Goal: Information Seeking & Learning: Learn about a topic

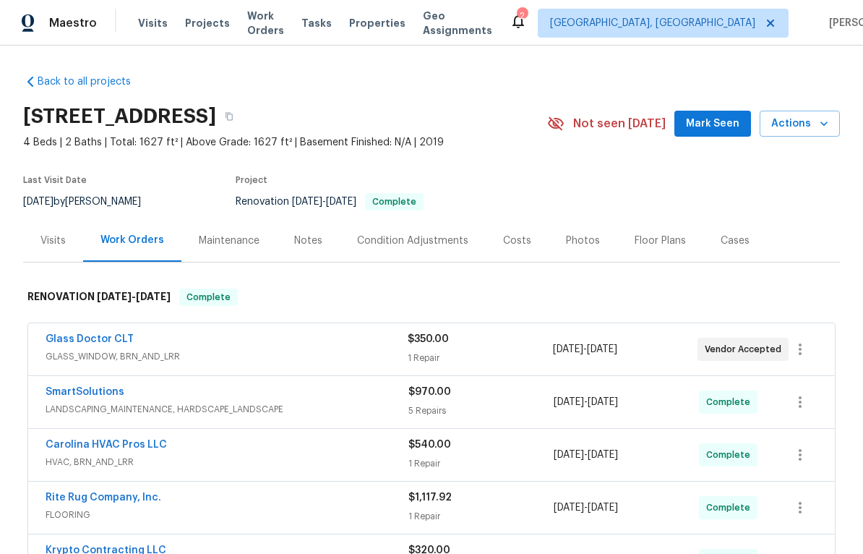
click at [518, 243] on div "Costs" at bounding box center [517, 241] width 28 height 14
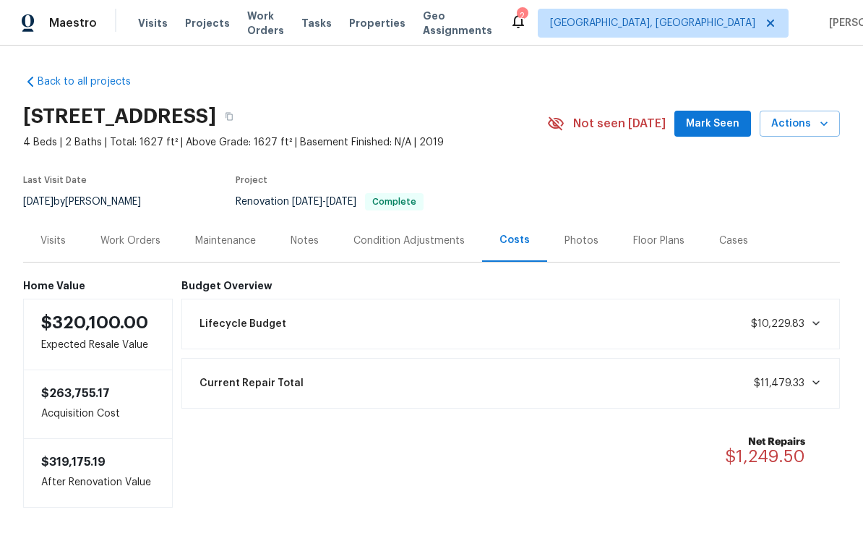
click at [575, 244] on div "Photos" at bounding box center [582, 241] width 34 height 14
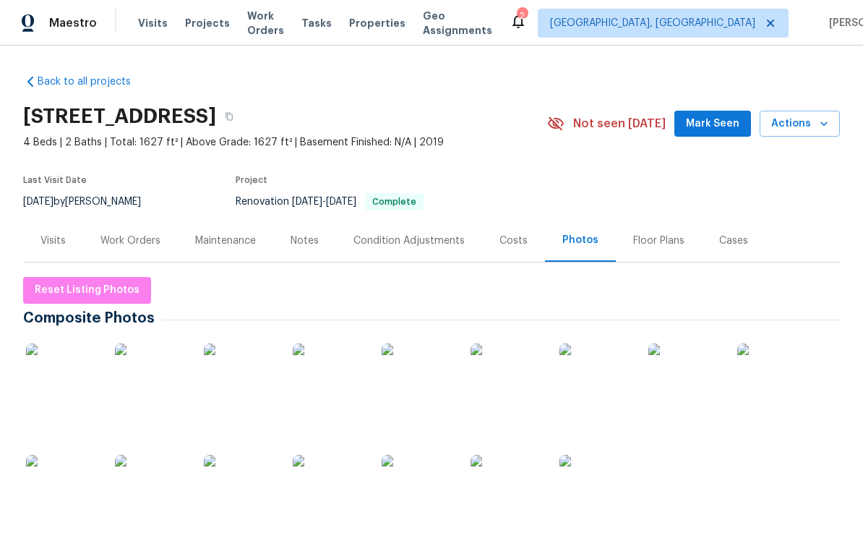
click at [44, 377] on img at bounding box center [62, 380] width 72 height 72
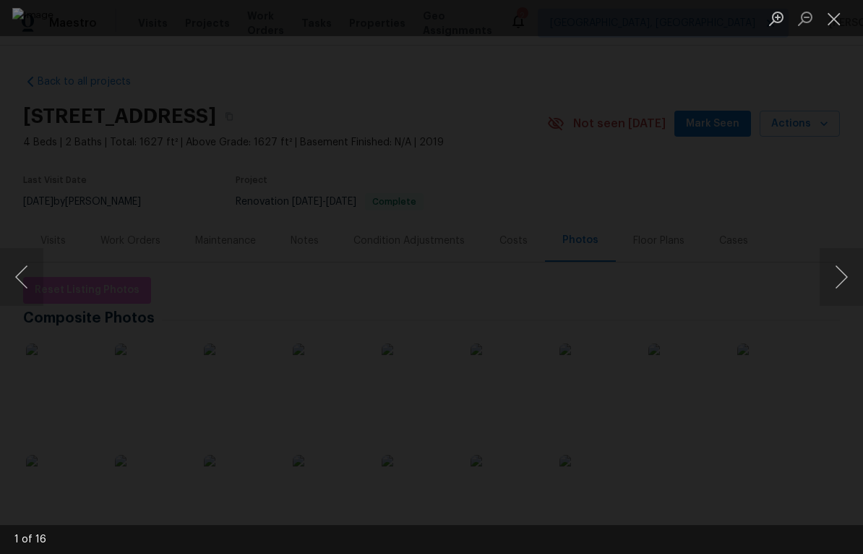
click at [835, 268] on button "Next image" at bounding box center [841, 277] width 43 height 58
click at [826, 268] on button "Next image" at bounding box center [841, 277] width 43 height 58
click at [830, 273] on button "Next image" at bounding box center [841, 277] width 43 height 58
click at [830, 271] on button "Next image" at bounding box center [841, 277] width 43 height 58
click at [821, 270] on button "Next image" at bounding box center [841, 277] width 43 height 58
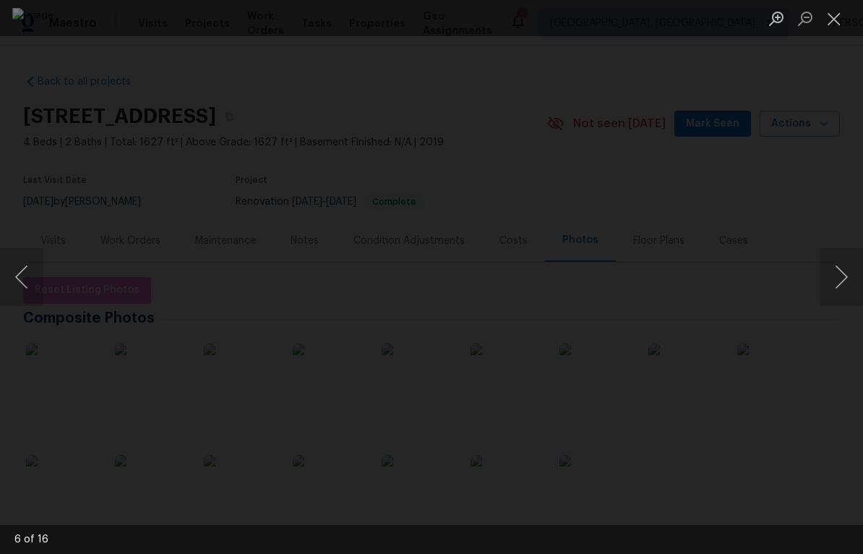
click at [822, 278] on button "Next image" at bounding box center [841, 277] width 43 height 58
click at [826, 276] on button "Next image" at bounding box center [841, 277] width 43 height 58
click at [824, 276] on button "Next image" at bounding box center [841, 277] width 43 height 58
click at [824, 273] on button "Next image" at bounding box center [841, 277] width 43 height 58
click at [828, 270] on button "Next image" at bounding box center [841, 277] width 43 height 58
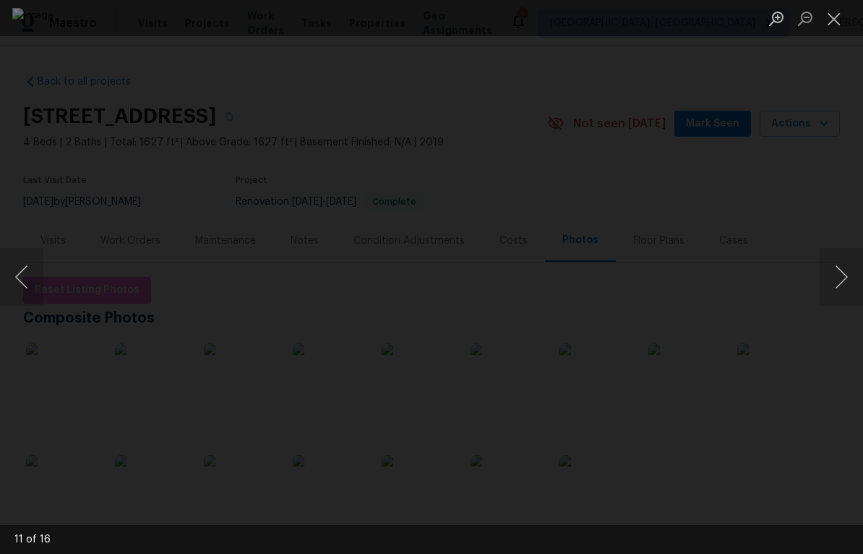
click at [828, 24] on button "Close lightbox" at bounding box center [834, 18] width 29 height 25
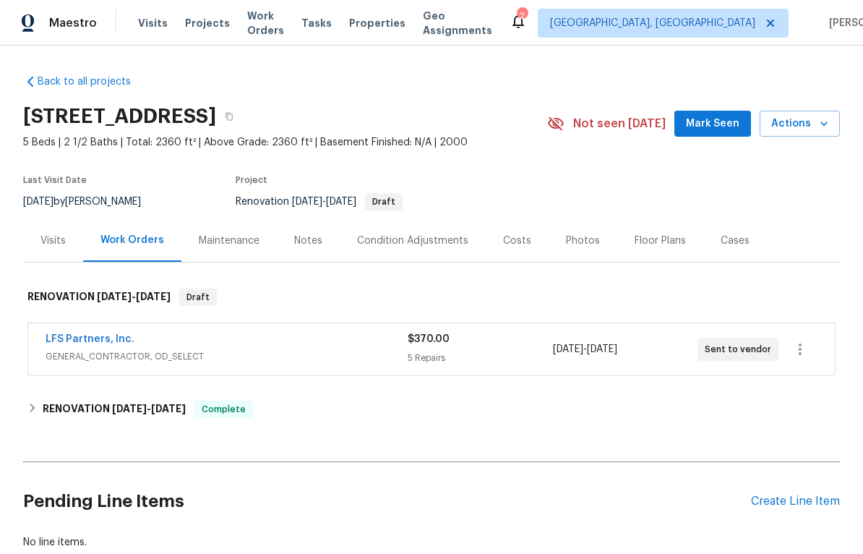
click at [516, 245] on div "Costs" at bounding box center [517, 241] width 28 height 14
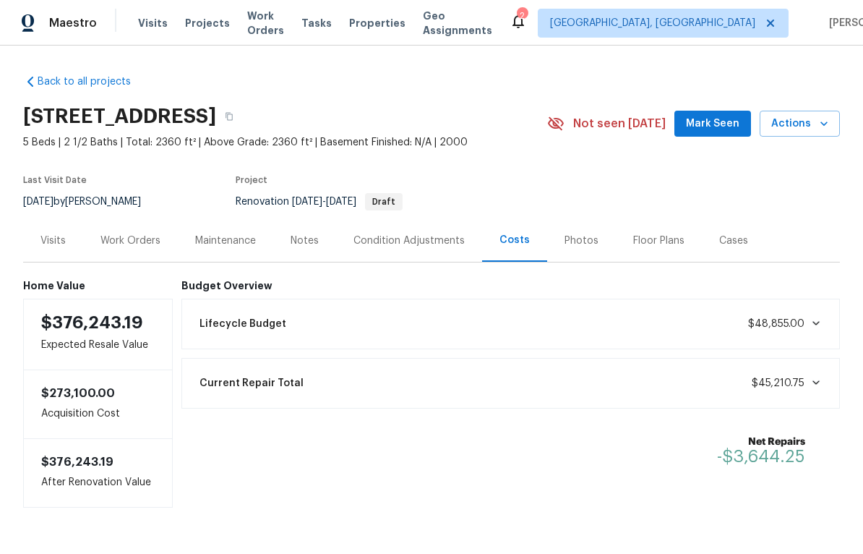
click at [579, 236] on div "Photos" at bounding box center [582, 241] width 34 height 14
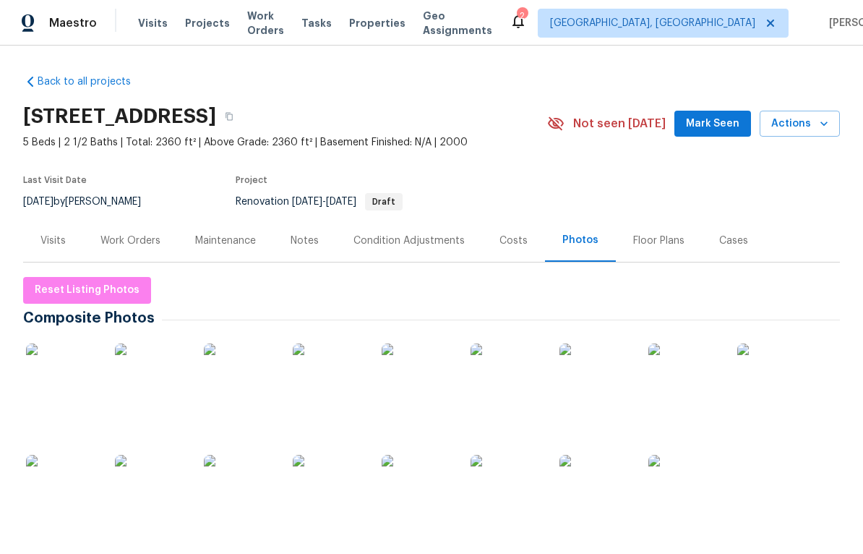
click at [61, 393] on img at bounding box center [62, 380] width 72 height 72
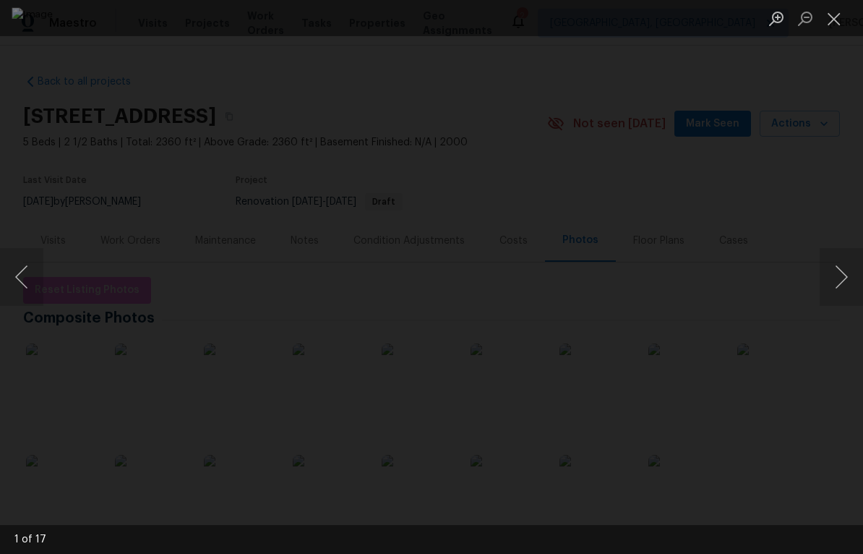
click at [833, 283] on button "Next image" at bounding box center [841, 277] width 43 height 58
click at [825, 284] on button "Next image" at bounding box center [841, 277] width 43 height 58
click at [838, 276] on button "Next image" at bounding box center [841, 277] width 43 height 58
click at [829, 283] on button "Next image" at bounding box center [841, 277] width 43 height 58
click at [826, 284] on button "Next image" at bounding box center [841, 277] width 43 height 58
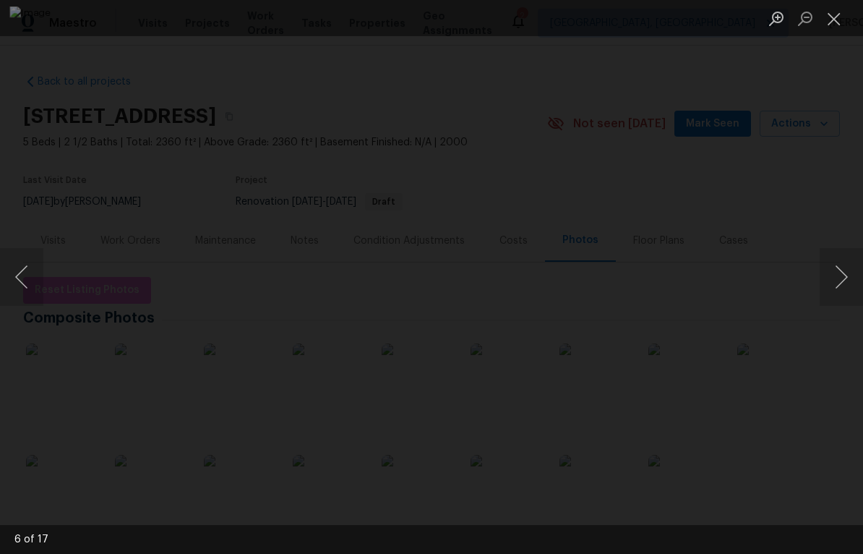
click at [821, 292] on button "Next image" at bounding box center [841, 277] width 43 height 58
click at [829, 282] on button "Next image" at bounding box center [841, 277] width 43 height 58
click at [823, 285] on button "Next image" at bounding box center [841, 277] width 43 height 58
click at [824, 291] on button "Next image" at bounding box center [841, 277] width 43 height 58
click at [830, 279] on button "Next image" at bounding box center [841, 277] width 43 height 58
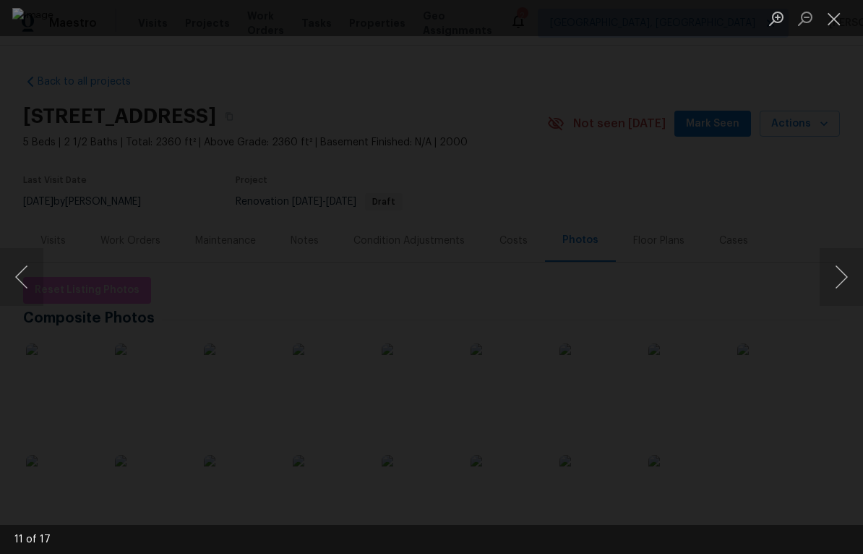
click at [829, 278] on button "Next image" at bounding box center [841, 277] width 43 height 58
click at [840, 218] on div "Lightbox" at bounding box center [431, 277] width 863 height 554
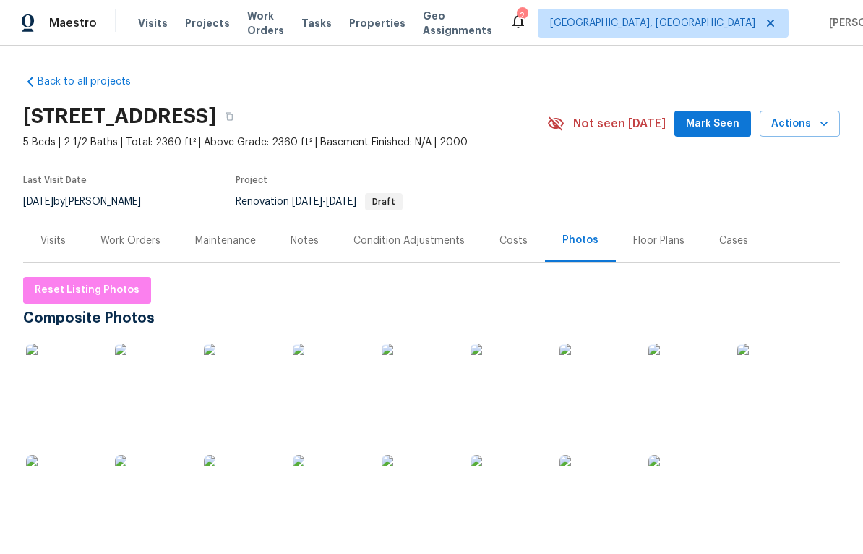
click at [663, 237] on div "Floor Plans" at bounding box center [659, 241] width 51 height 14
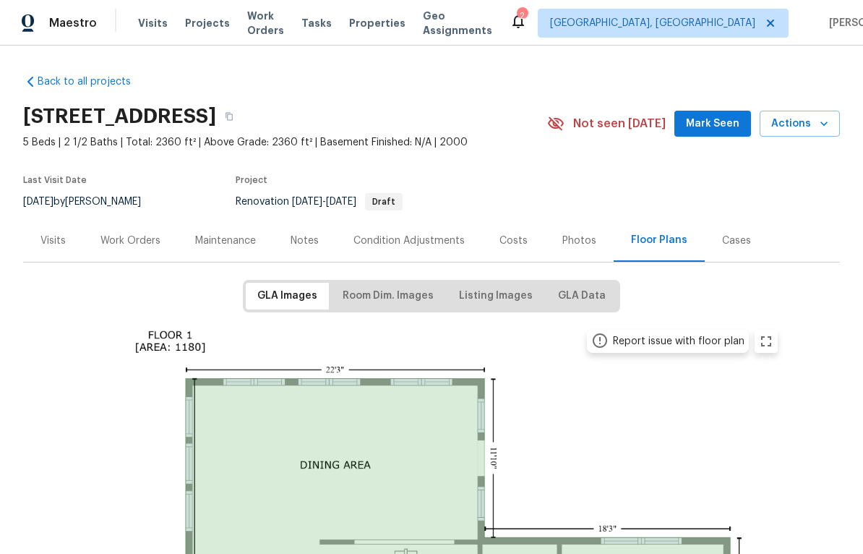
click at [519, 232] on div "Costs" at bounding box center [513, 240] width 63 height 43
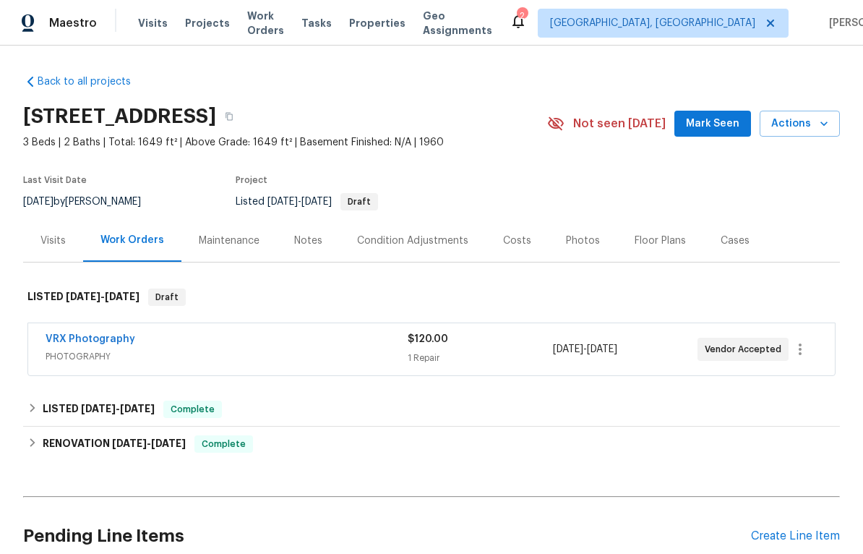
click at [511, 242] on div "Costs" at bounding box center [517, 241] width 28 height 14
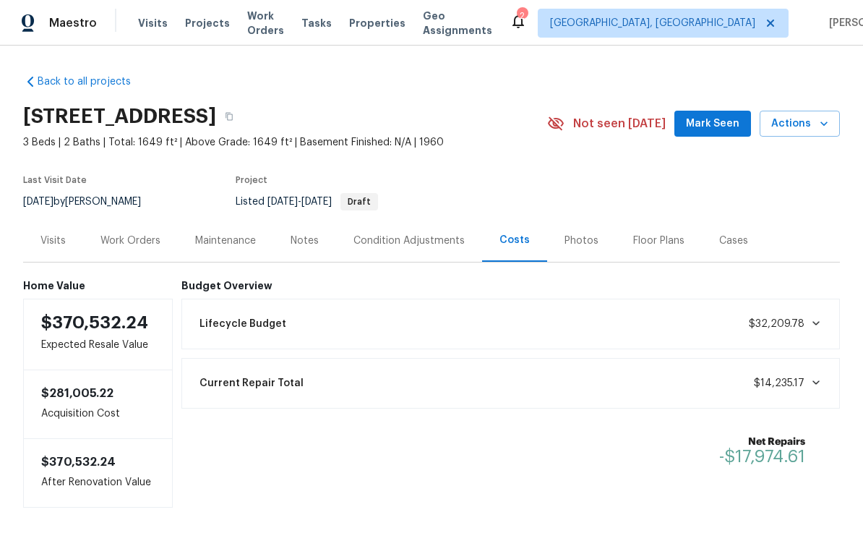
click at [581, 244] on div "Photos" at bounding box center [582, 241] width 34 height 14
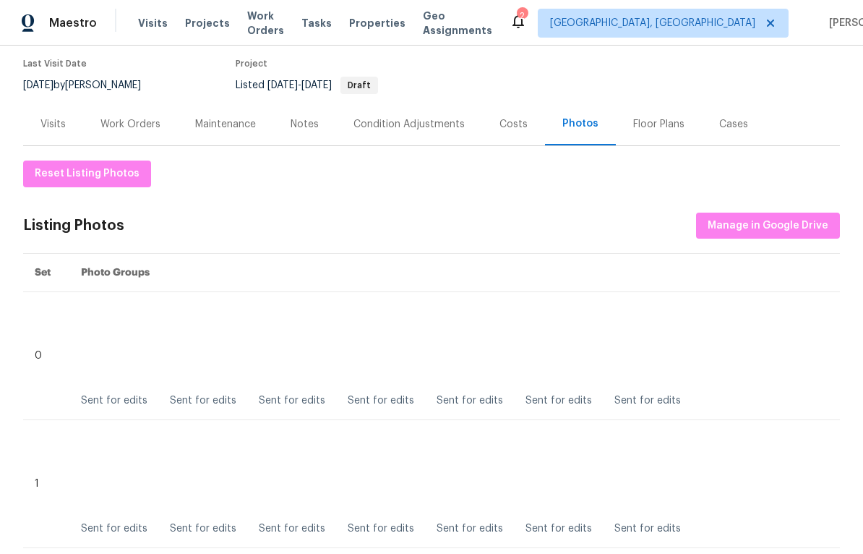
scroll to position [126, 0]
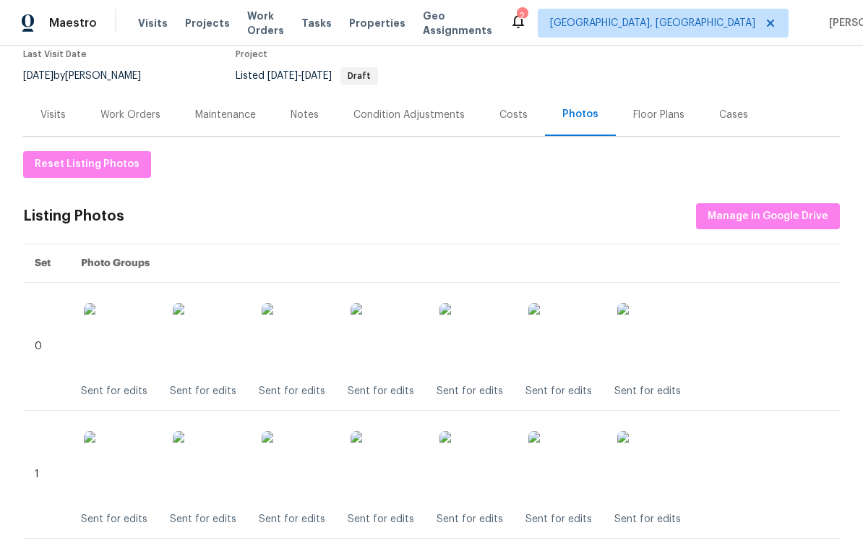
click at [416, 331] on img at bounding box center [387, 339] width 72 height 72
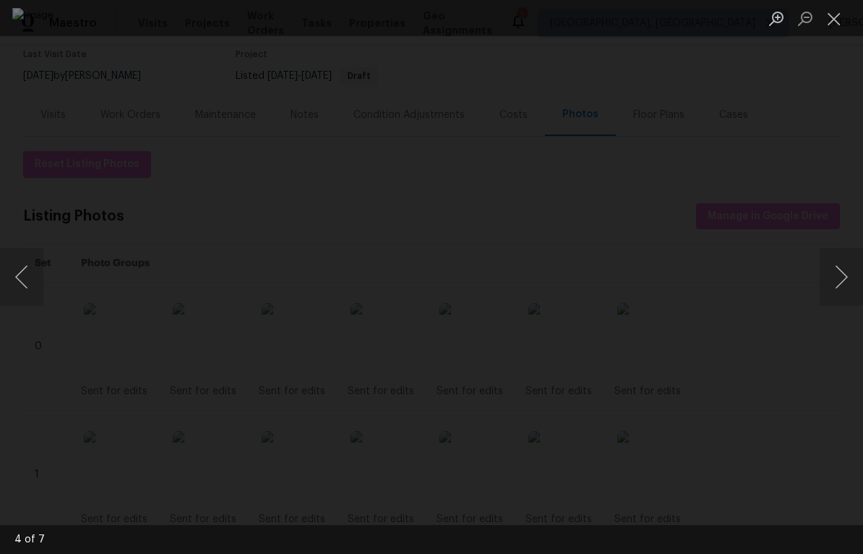
click at [835, 22] on button "Close lightbox" at bounding box center [834, 18] width 29 height 25
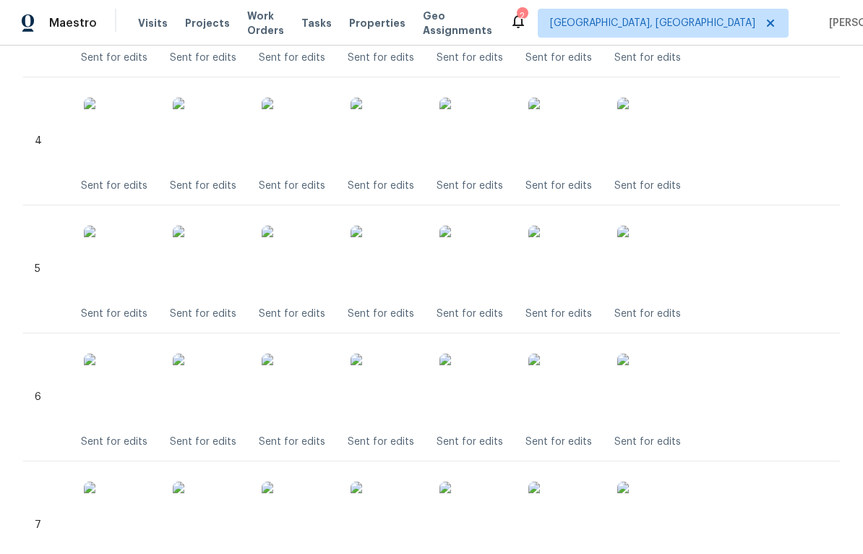
scroll to position [844, 0]
click at [399, 393] on img at bounding box center [387, 389] width 72 height 72
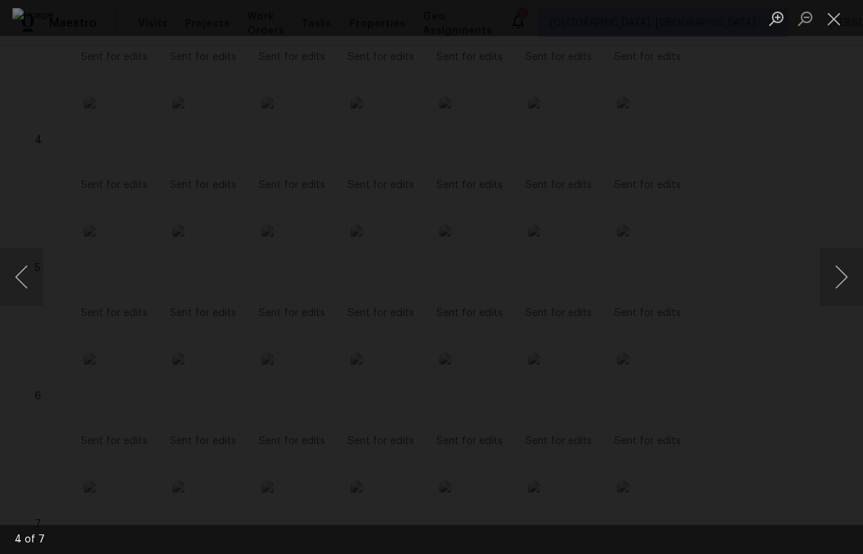
click at [838, 23] on button "Close lightbox" at bounding box center [834, 18] width 29 height 25
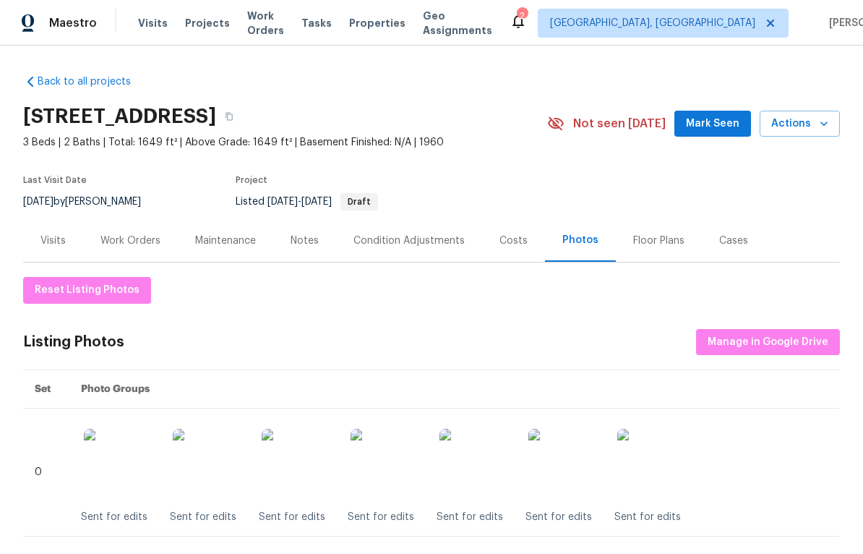
scroll to position [-1, 0]
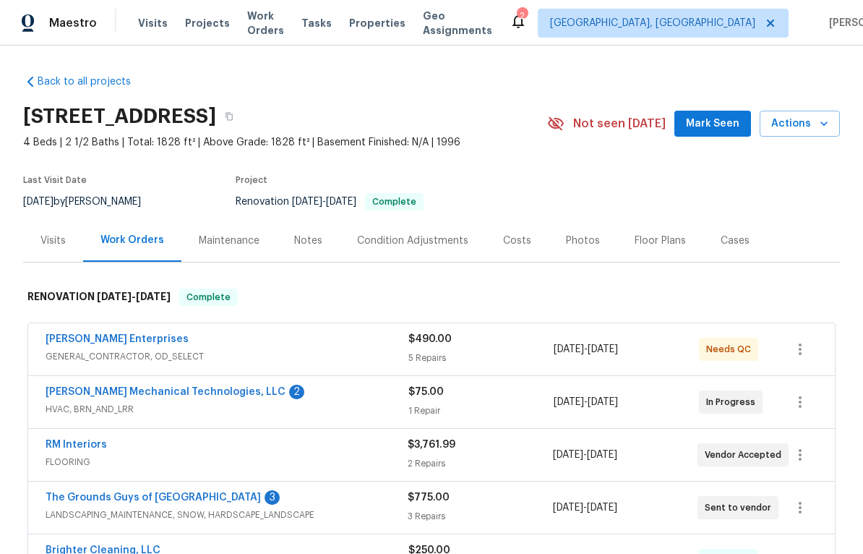
click at [505, 246] on div "Costs" at bounding box center [517, 241] width 28 height 14
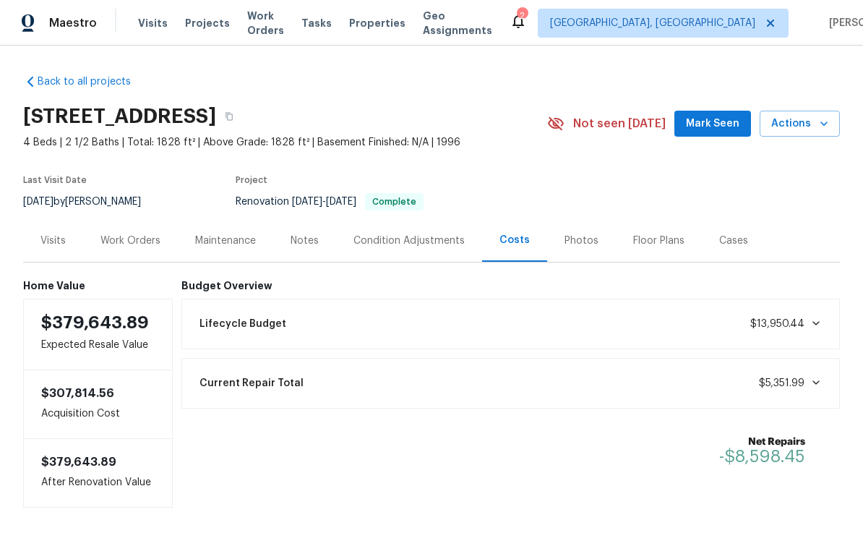
click at [578, 244] on div "Photos" at bounding box center [582, 241] width 34 height 14
